Goal: Transaction & Acquisition: Purchase product/service

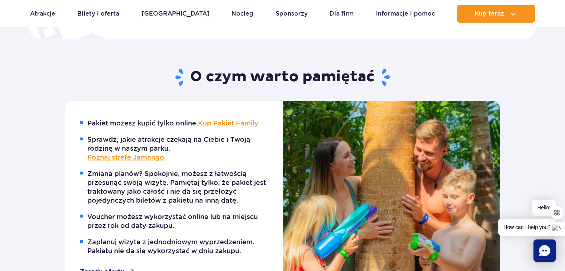
scroll to position [260, 0]
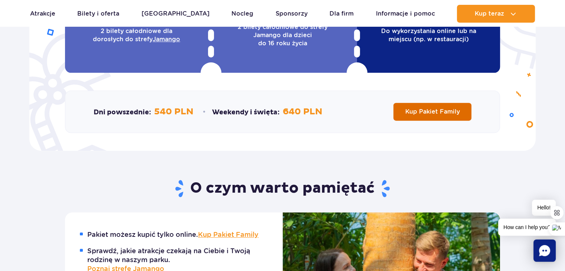
click at [417, 116] on link "Kup Pakiet Family" at bounding box center [432, 112] width 78 height 18
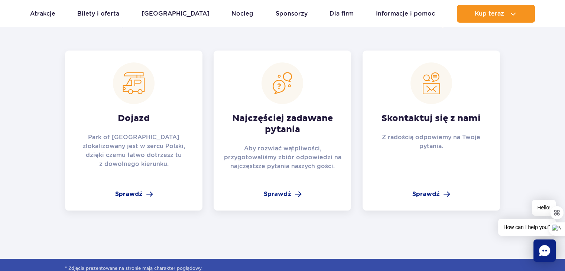
scroll to position [706, 0]
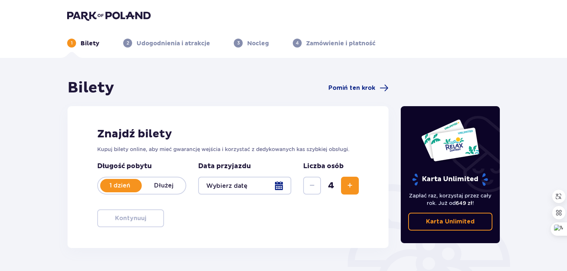
click at [217, 185] on div at bounding box center [244, 186] width 93 height 18
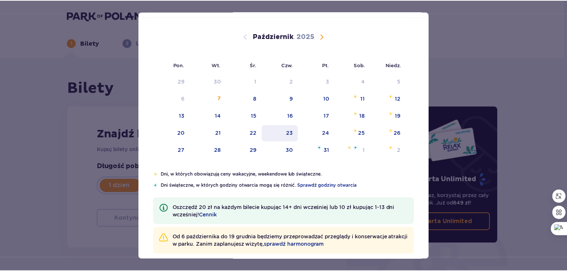
scroll to position [47, 0]
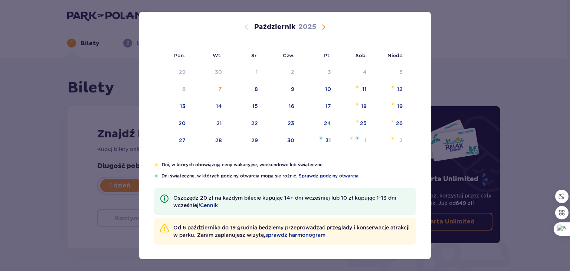
click at [62, 83] on div "Data pobytu Wybierz dzień przyjazdu Pon. Wt. Śr. Czw. Pt. Sob. Niedz. Wrzesień …" at bounding box center [285, 135] width 570 height 271
